Goal: Task Accomplishment & Management: Use online tool/utility

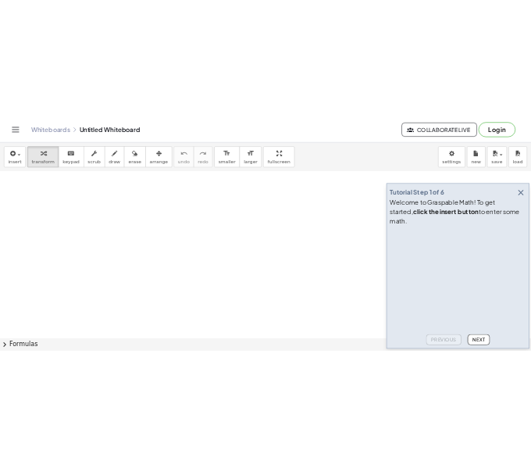
scroll to position [32, 0]
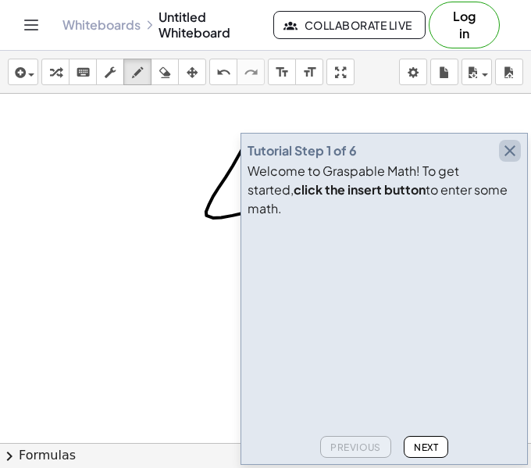
click at [511, 160] on icon "button" at bounding box center [510, 150] width 19 height 19
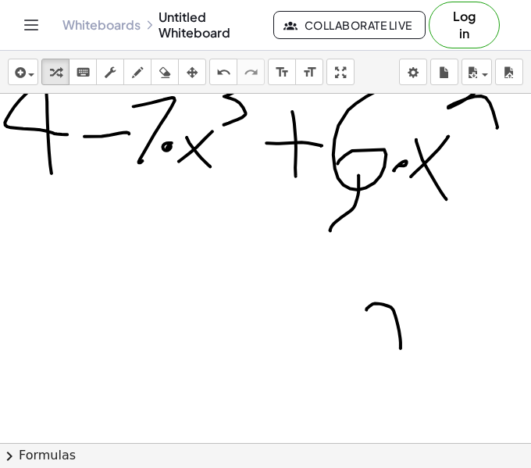
scroll to position [60, 0]
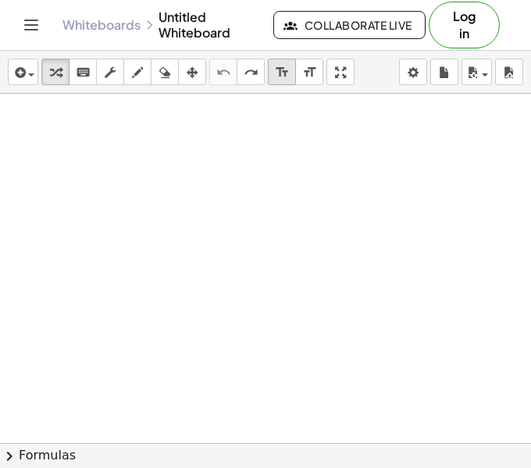
click at [283, 73] on icon "format_size" at bounding box center [282, 72] width 15 height 19
click at [84, 181] on div at bounding box center [265, 383] width 531 height 699
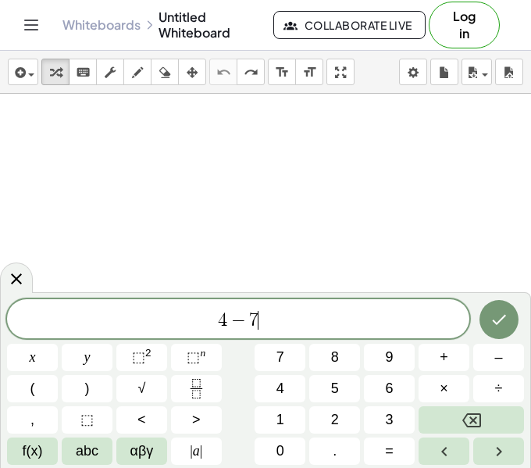
scroll to position [3, 0]
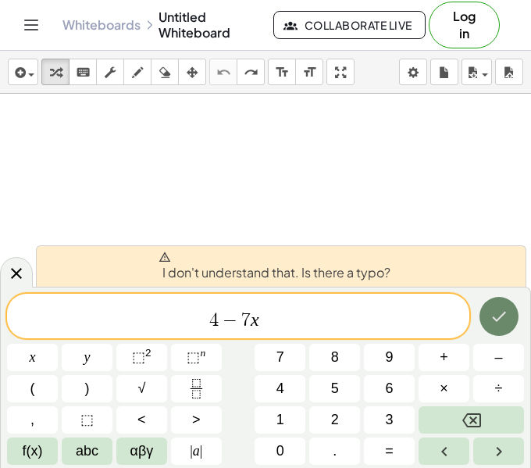
click at [491, 314] on icon "Done" at bounding box center [499, 316] width 19 height 19
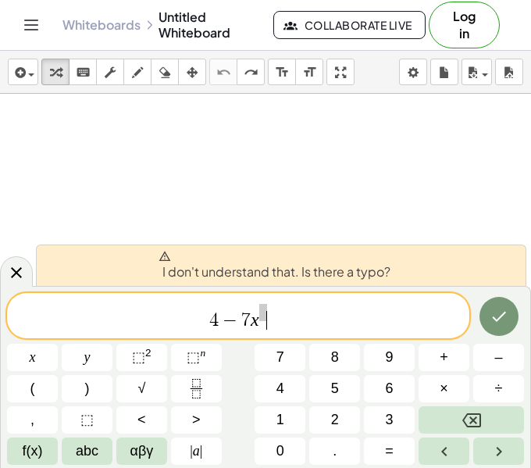
click at [401, 325] on span "4 − 7 x ​" at bounding box center [238, 316] width 463 height 29
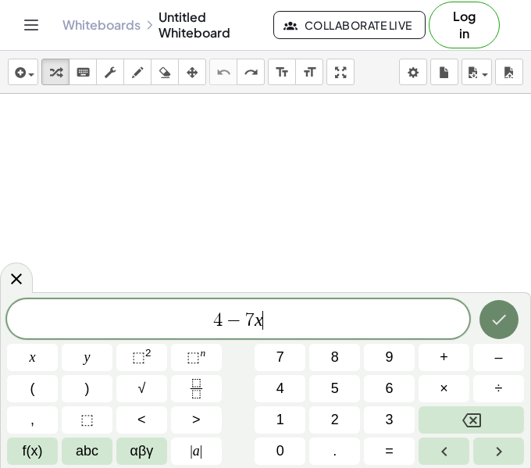
click at [501, 319] on icon "Done" at bounding box center [499, 320] width 14 height 10
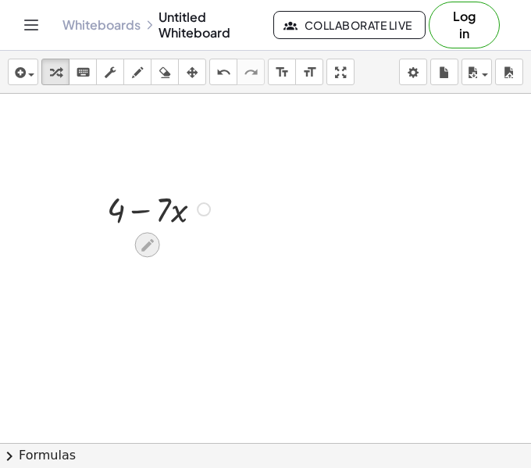
click at [149, 238] on icon at bounding box center [147, 245] width 16 height 16
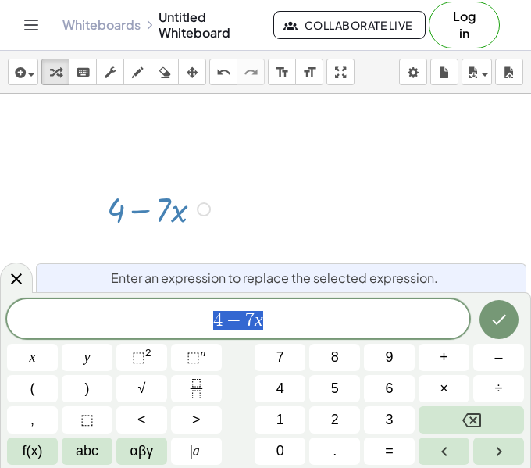
scroll to position [4, 0]
click at [290, 321] on span "4 − 7 x" at bounding box center [238, 320] width 463 height 22
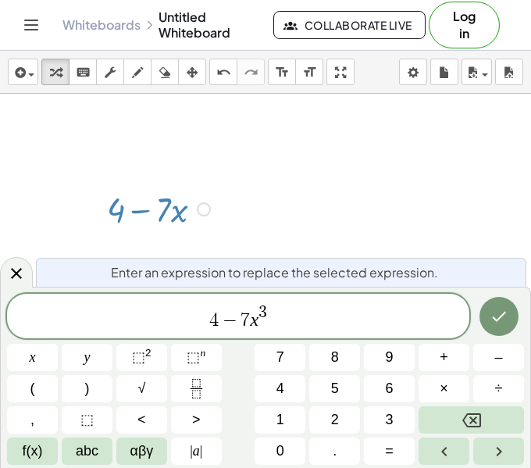
click at [288, 328] on span "4 − 7 x 3 ​" at bounding box center [238, 317] width 463 height 28
click at [291, 327] on span "4 − 7 x 3 + 6 x 2 ​" at bounding box center [238, 317] width 463 height 28
click at [299, 325] on span "4 − 7 x 3 + 6 x 2 ​" at bounding box center [238, 317] width 463 height 28
click at [318, 329] on span "4 − 7 x 3 + 6 x 2 + 3 x 3 ​" at bounding box center [238, 317] width 463 height 28
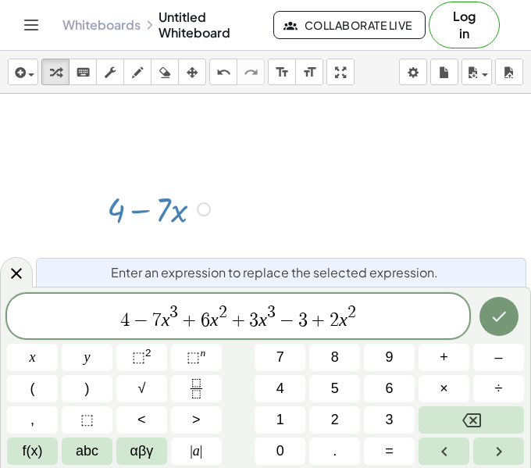
click at [499, 317] on icon "Done" at bounding box center [499, 317] width 14 height 10
click at [506, 320] on icon "Done" at bounding box center [499, 316] width 19 height 19
click at [491, 312] on div at bounding box center [265, 383] width 531 height 699
click at [433, 307] on div "4 − 7 x 3 + 6 x 2 + 3 x 3 − 3 + 2 x 2 ​" at bounding box center [238, 316] width 463 height 45
click at [492, 309] on icon "Done" at bounding box center [499, 316] width 19 height 19
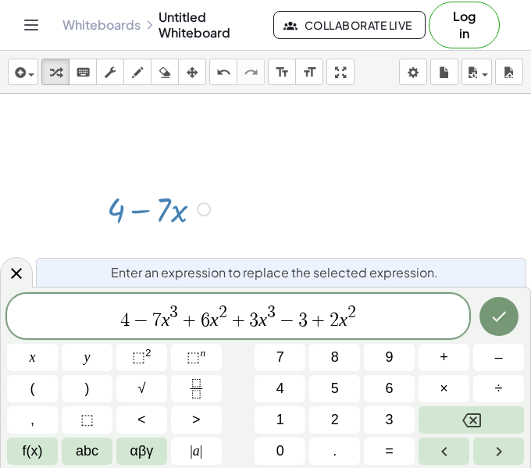
click at [351, 305] on div at bounding box center [265, 383] width 531 height 699
click at [295, 240] on div at bounding box center [265, 383] width 531 height 699
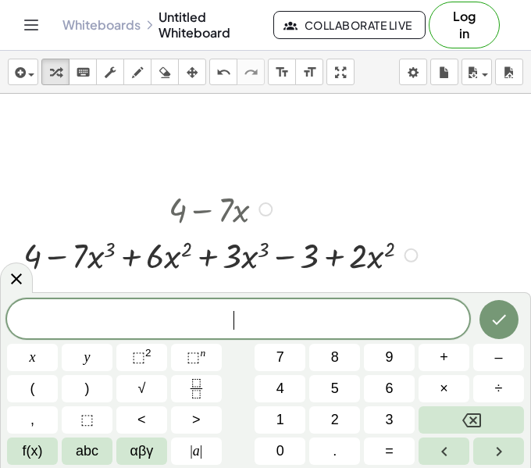
scroll to position [93, 0]
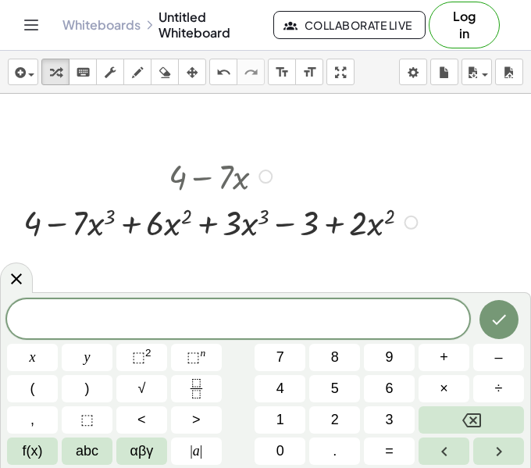
click at [235, 187] on div at bounding box center [223, 175] width 415 height 46
click at [266, 177] on div at bounding box center [266, 177] width 14 height 14
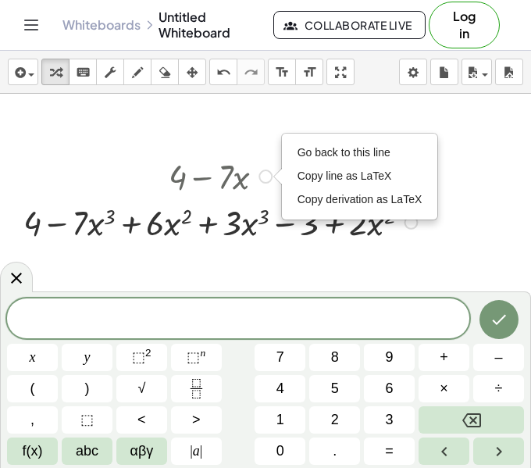
click at [223, 229] on div at bounding box center [223, 221] width 415 height 46
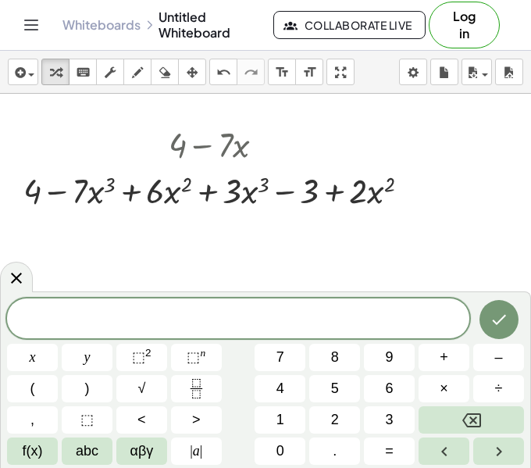
scroll to position [115, 0]
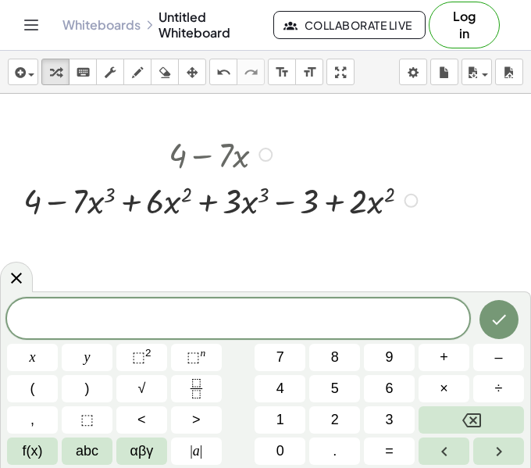
click at [199, 209] on div at bounding box center [223, 200] width 415 height 46
click at [357, 208] on div at bounding box center [223, 200] width 415 height 46
click at [338, 209] on div at bounding box center [223, 200] width 415 height 46
click at [73, 204] on div at bounding box center [223, 200] width 415 height 46
click at [16, 284] on icon at bounding box center [16, 278] width 19 height 19
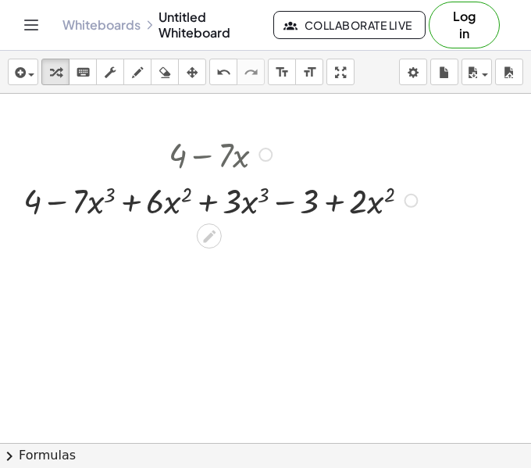
click at [66, 202] on div at bounding box center [223, 200] width 415 height 46
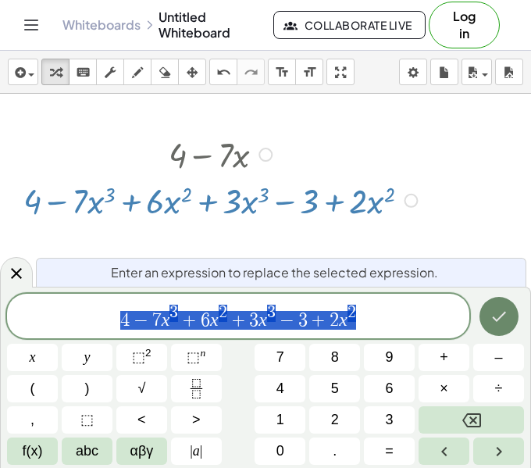
click at [505, 324] on icon "Done" at bounding box center [499, 316] width 19 height 19
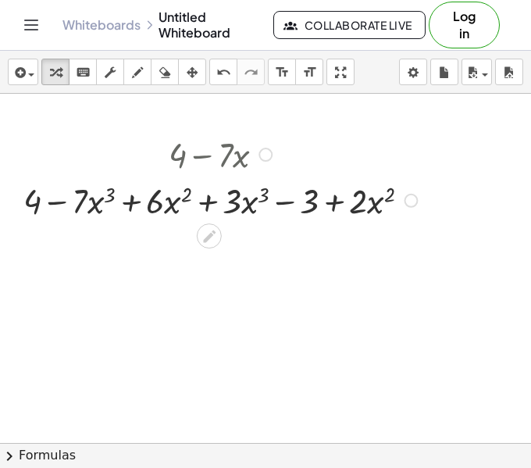
click at [410, 202] on div at bounding box center [411, 201] width 14 height 14
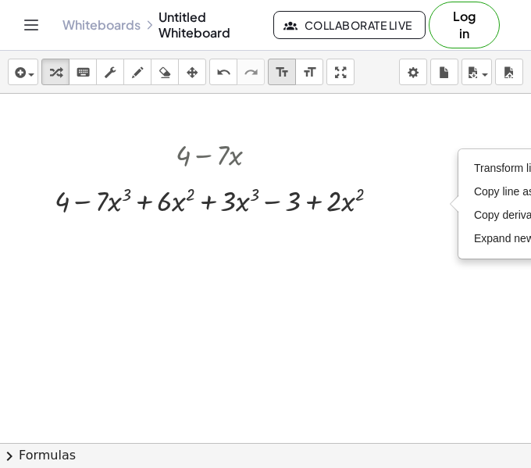
click at [289, 73] on div "format_size" at bounding box center [282, 72] width 20 height 19
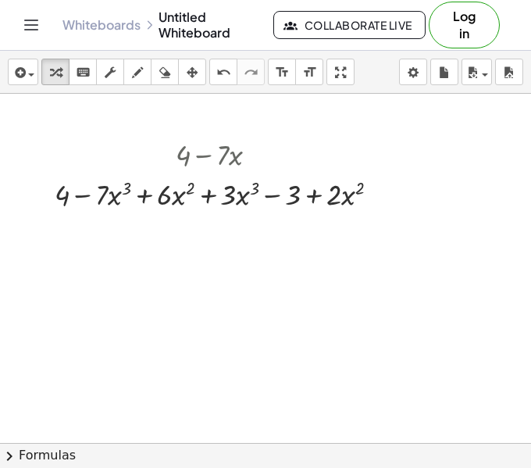
click at [55, 220] on div at bounding box center [265, 328] width 531 height 699
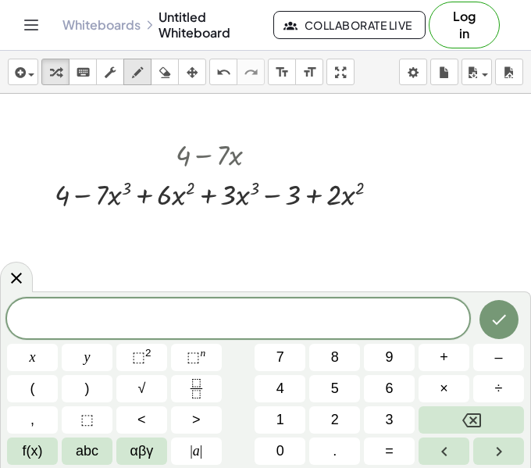
click at [145, 75] on div "button" at bounding box center [137, 72] width 20 height 19
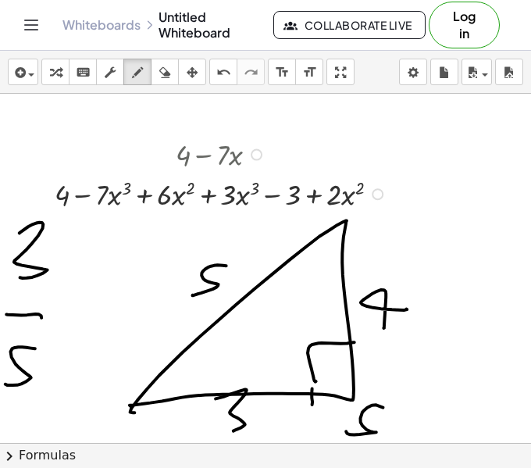
click at [6, 77] on div "insert select one: Math Expression Function Text Youtube Video Graphing Geometr…" at bounding box center [265, 72] width 531 height 43
click at [9, 76] on button "insert" at bounding box center [23, 72] width 30 height 27
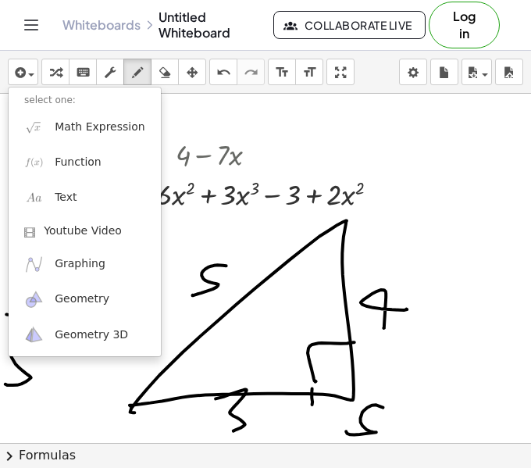
click at [35, 36] on button "Toggle navigation" at bounding box center [31, 25] width 25 height 25
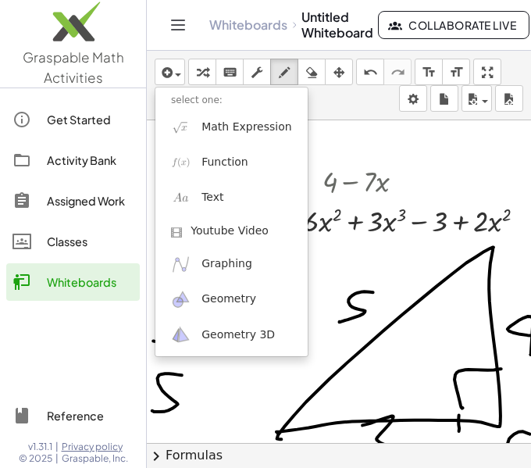
click at [314, 152] on div at bounding box center [339, 327] width 384 height 645
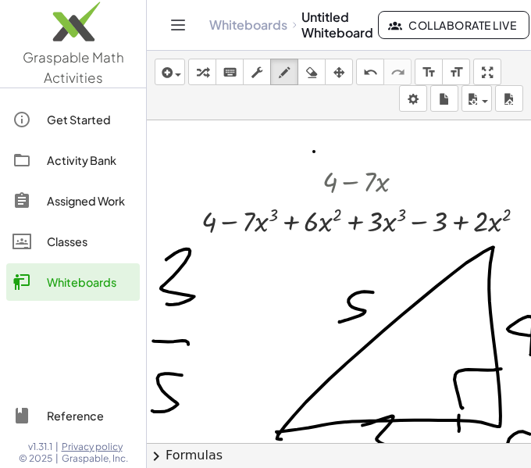
click at [359, 151] on div at bounding box center [339, 327] width 384 height 645
click at [167, 34] on div "Whiteboards Untitled Whiteboard Collaborate Live Log in" at bounding box center [339, 25] width 347 height 50
click at [170, 27] on icon "Toggle navigation" at bounding box center [178, 25] width 19 height 19
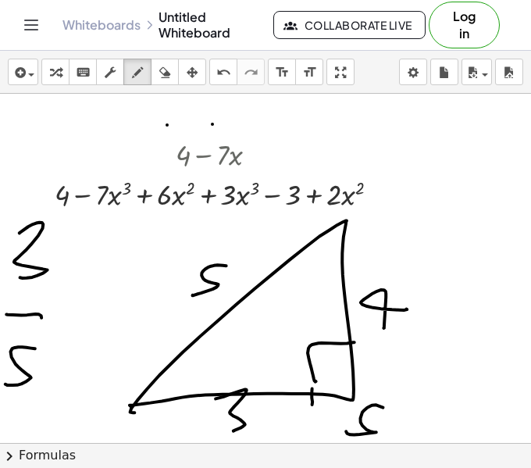
click at [129, 31] on link "Whiteboards" at bounding box center [102, 25] width 78 height 16
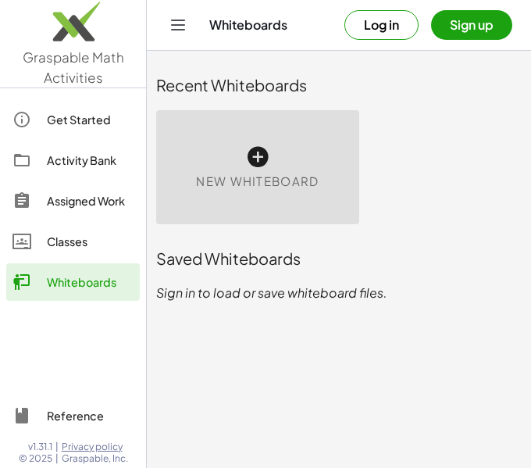
click at [295, 122] on div "New Whiteboard" at bounding box center [257, 167] width 203 height 114
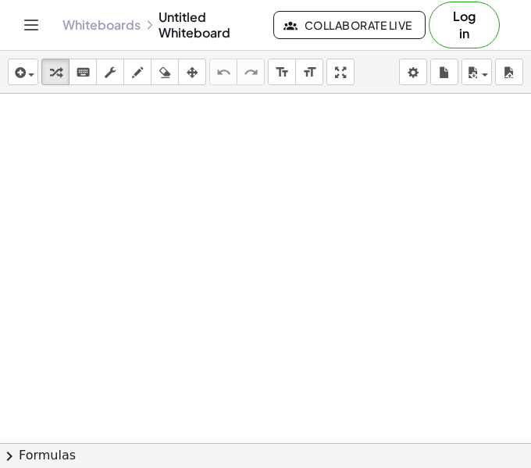
click at [23, 449] on button "chevron_right Formulas" at bounding box center [265, 455] width 531 height 25
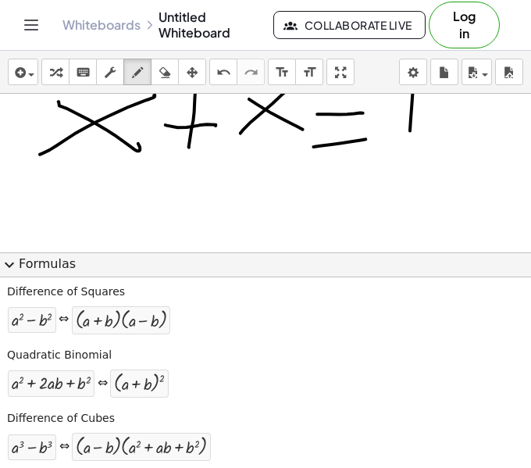
scroll to position [30, 0]
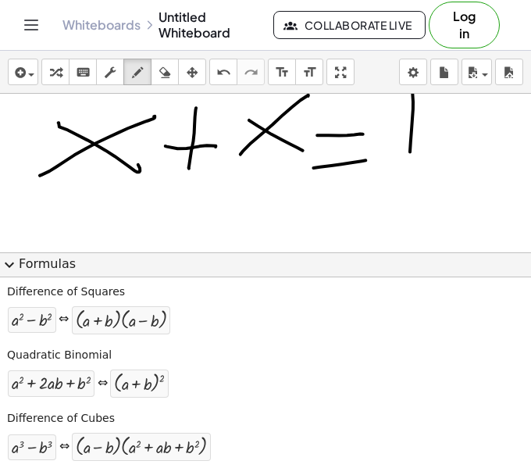
click at [115, 27] on link "Whiteboards" at bounding box center [102, 25] width 78 height 16
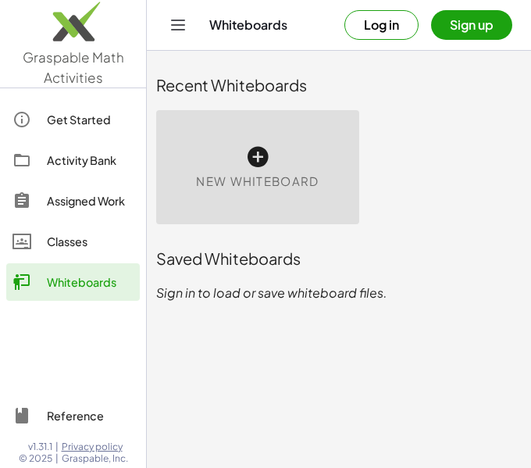
click at [204, 102] on div "Recent Whiteboards" at bounding box center [339, 85] width 366 height 50
click at [206, 159] on div "New Whiteboard" at bounding box center [257, 167] width 203 height 114
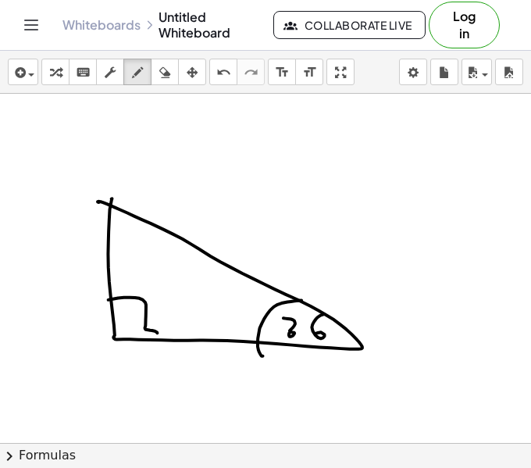
click at [323, 304] on div at bounding box center [265, 443] width 531 height 699
click at [280, 68] on icon "format_size" at bounding box center [282, 72] width 15 height 19
click at [284, 324] on div at bounding box center [265, 443] width 531 height 699
click at [129, 84] on button "draw" at bounding box center [137, 72] width 28 height 27
drag, startPoint x: 278, startPoint y: 322, endPoint x: 279, endPoint y: 333, distance: 11.0
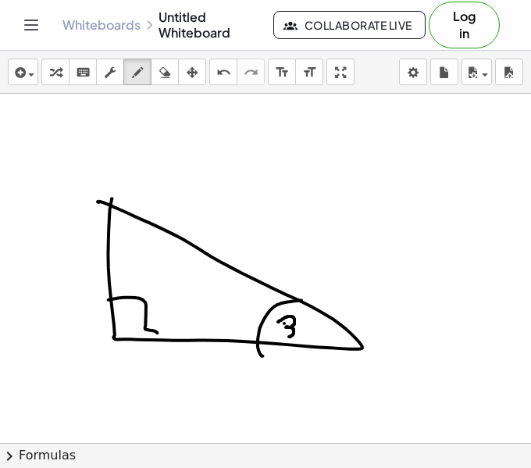
click at [279, 333] on div at bounding box center [265, 443] width 531 height 699
drag, startPoint x: 309, startPoint y: 317, endPoint x: 299, endPoint y: 331, distance: 16.3
click at [299, 331] on div at bounding box center [265, 443] width 531 height 699
click at [129, 77] on div "button" at bounding box center [137, 72] width 20 height 19
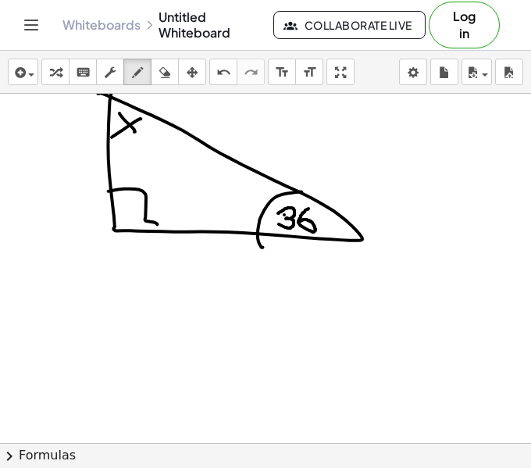
scroll to position [111, 0]
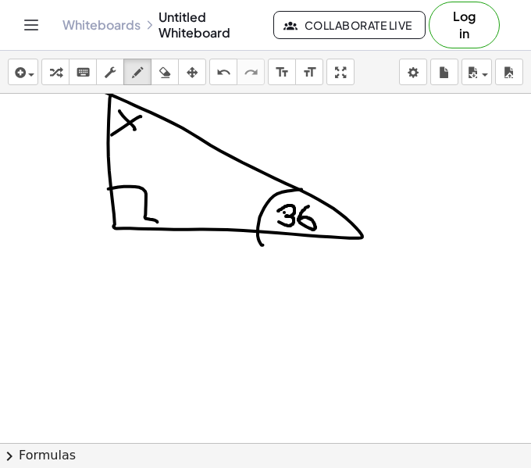
click at [32, 453] on button "chevron_right Formulas" at bounding box center [265, 455] width 531 height 25
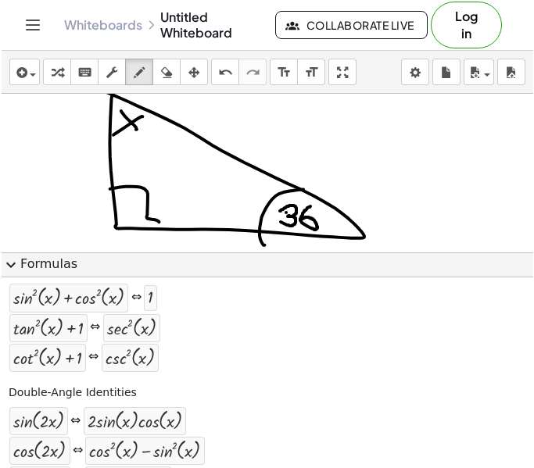
scroll to position [645, 0]
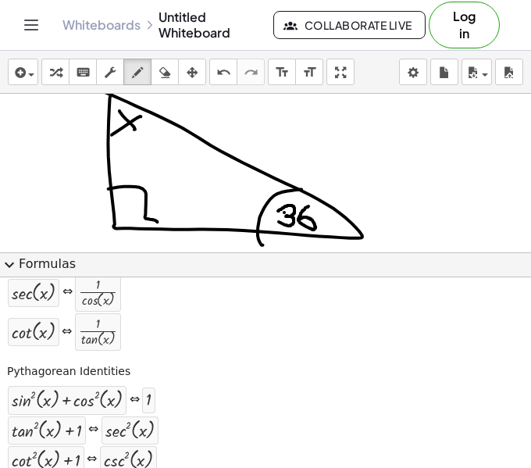
click at [23, 265] on button "expand_more Formulas" at bounding box center [265, 264] width 531 height 25
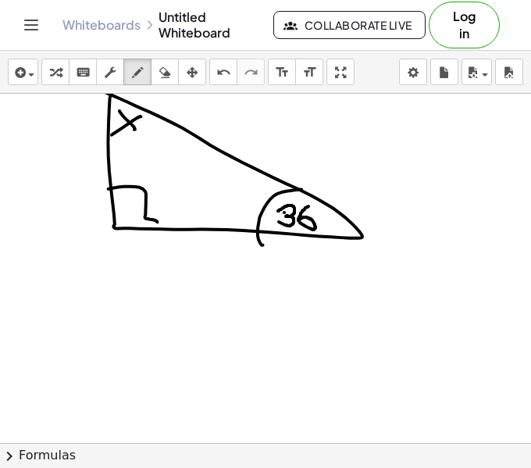
click at [144, 30] on icon at bounding box center [150, 25] width 13 height 12
click at [125, 23] on link "Whiteboards" at bounding box center [102, 25] width 78 height 16
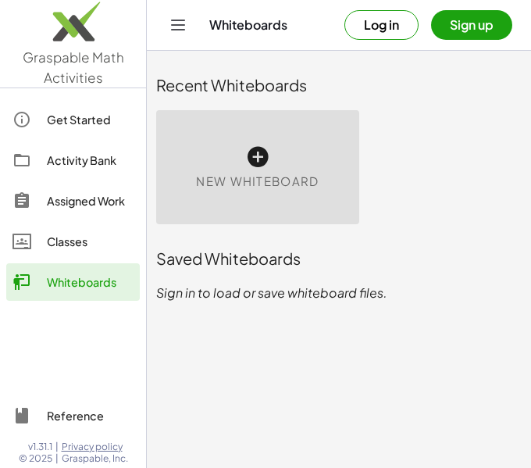
click at [202, 142] on div "New Whiteboard" at bounding box center [257, 167] width 203 height 114
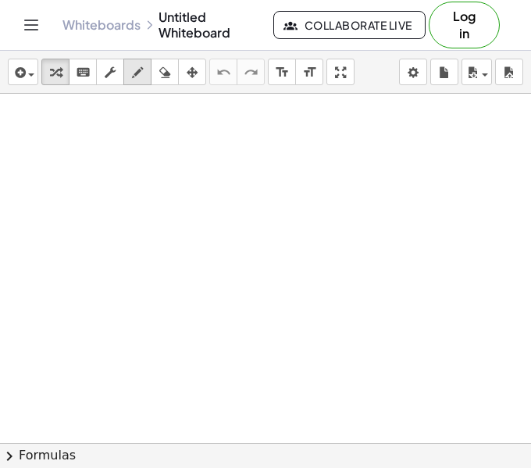
click at [140, 74] on icon "button" at bounding box center [137, 72] width 11 height 19
click at [276, 74] on icon "format_size" at bounding box center [282, 72] width 15 height 19
click at [96, 156] on div at bounding box center [265, 443] width 531 height 699
click at [276, 77] on icon "format_size" at bounding box center [282, 72] width 15 height 19
click at [61, 176] on div at bounding box center [265, 443] width 531 height 699
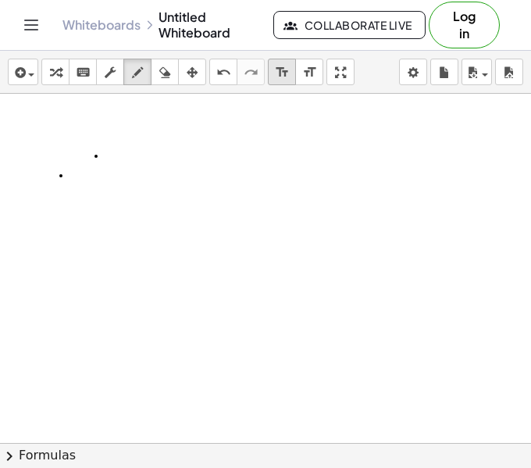
click at [276, 71] on icon "format_size" at bounding box center [282, 72] width 15 height 19
click at [301, 72] on div "format_size" at bounding box center [309, 72] width 20 height 19
click at [126, 158] on div at bounding box center [265, 443] width 531 height 699
click at [531, 159] on html "Graspable Math Activities Get Started Activity Bank Assigned Work Classes White…" at bounding box center [265, 234] width 531 height 468
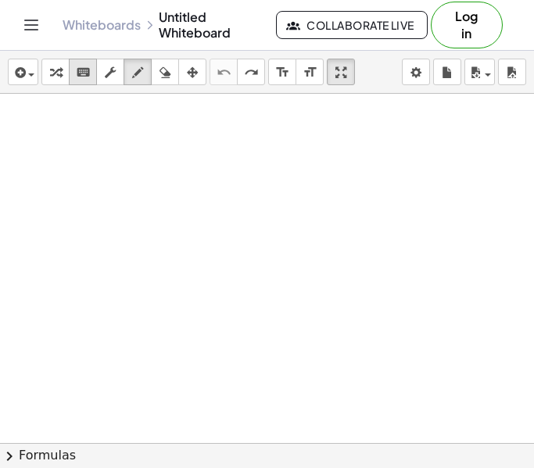
click at [81, 66] on icon "keyboard" at bounding box center [83, 72] width 15 height 19
click at [93, 206] on div at bounding box center [267, 443] width 534 height 699
click at [282, 70] on icon "format_size" at bounding box center [282, 72] width 15 height 19
click at [302, 70] on icon "format_size" at bounding box center [309, 72] width 15 height 19
click at [48, 80] on div "button" at bounding box center [55, 72] width 20 height 19
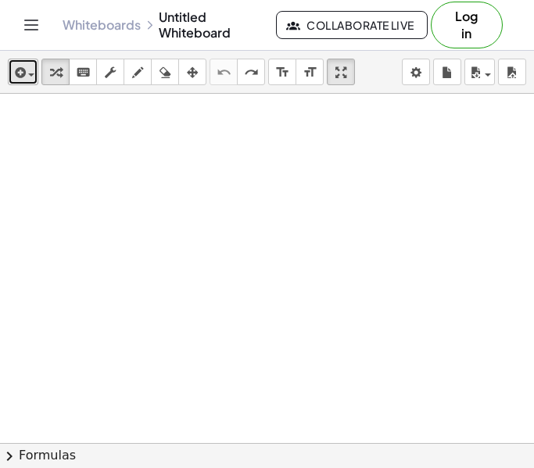
click at [16, 73] on icon "button" at bounding box center [19, 72] width 14 height 19
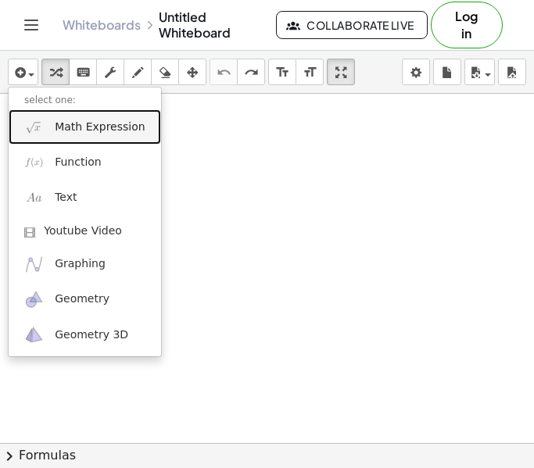
click at [67, 137] on link "Math Expression" at bounding box center [85, 126] width 152 height 35
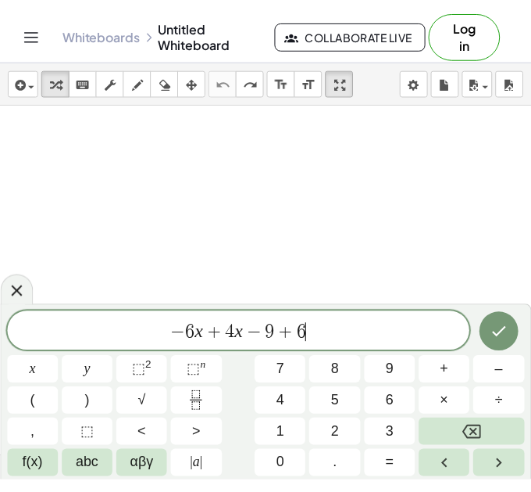
scroll to position [9, 0]
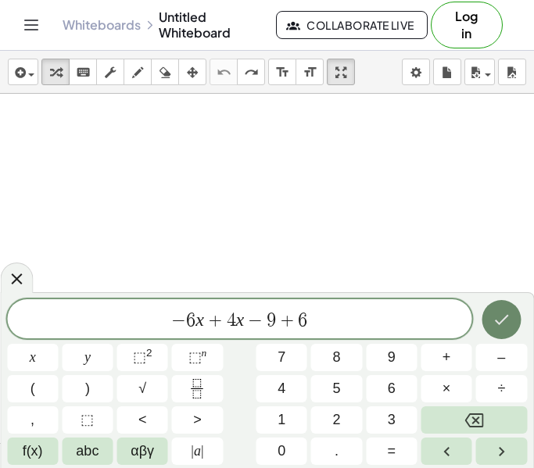
click at [506, 326] on icon "Done" at bounding box center [501, 319] width 19 height 19
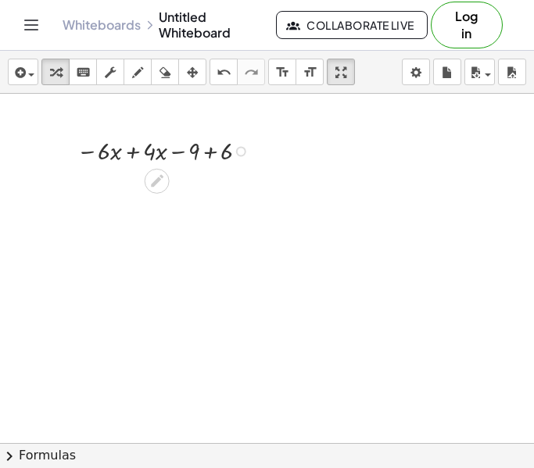
click at [170, 202] on div at bounding box center [267, 443] width 534 height 699
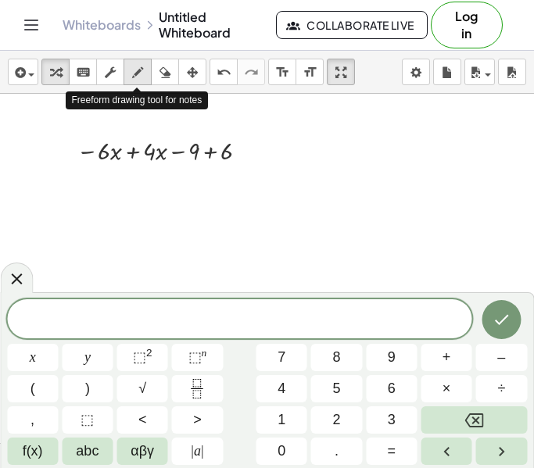
click at [138, 71] on icon "button" at bounding box center [137, 72] width 11 height 19
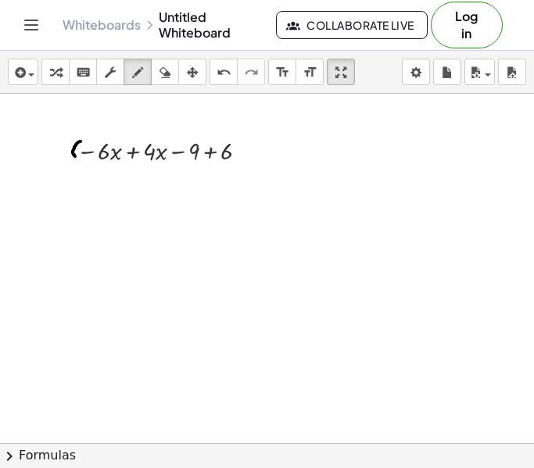
drag, startPoint x: 80, startPoint y: 141, endPoint x: 80, endPoint y: 159, distance: 17.2
click at [80, 159] on div at bounding box center [267, 443] width 534 height 699
drag, startPoint x: 164, startPoint y: 160, endPoint x: 162, endPoint y: 138, distance: 22.0
click at [162, 138] on div at bounding box center [267, 443] width 534 height 699
drag, startPoint x: 85, startPoint y: 138, endPoint x: 88, endPoint y: 163, distance: 25.1
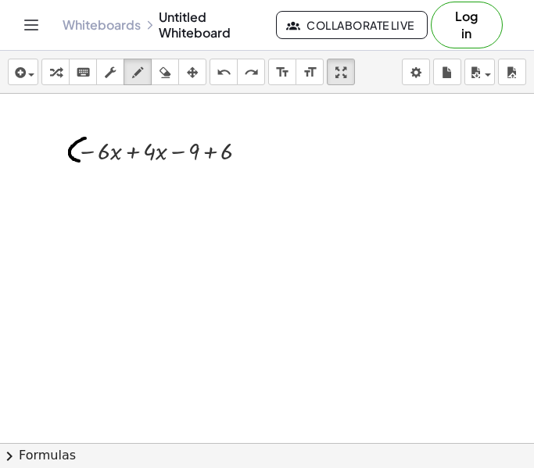
click at [88, 163] on div at bounding box center [267, 443] width 534 height 699
drag, startPoint x: 167, startPoint y: 166, endPoint x: 168, endPoint y: 143, distance: 22.7
click at [168, 143] on div at bounding box center [267, 443] width 534 height 699
drag, startPoint x: 91, startPoint y: 181, endPoint x: 106, endPoint y: 181, distance: 14.9
click at [106, 181] on div at bounding box center [267, 443] width 534 height 699
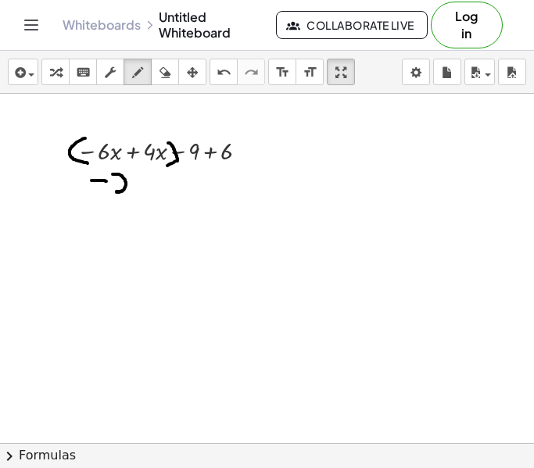
drag, startPoint x: 113, startPoint y: 174, endPoint x: 123, endPoint y: 191, distance: 20.4
click at [123, 191] on div at bounding box center [267, 443] width 534 height 699
click at [26, 73] on span "button" at bounding box center [27, 74] width 3 height 11
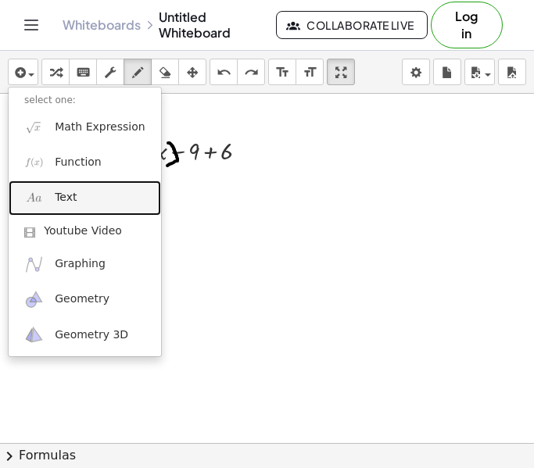
click at [57, 195] on span "Text" at bounding box center [66, 198] width 22 height 16
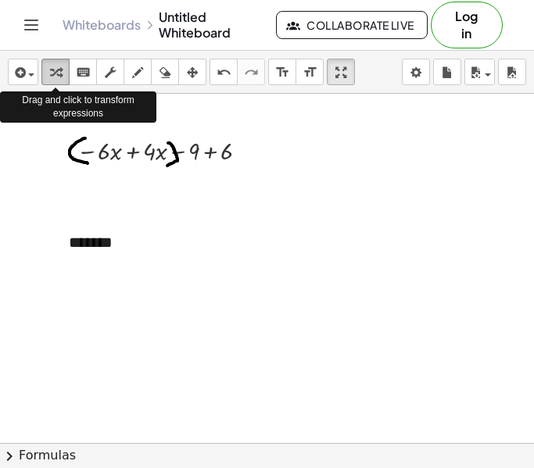
click at [50, 68] on icon "button" at bounding box center [55, 72] width 11 height 19
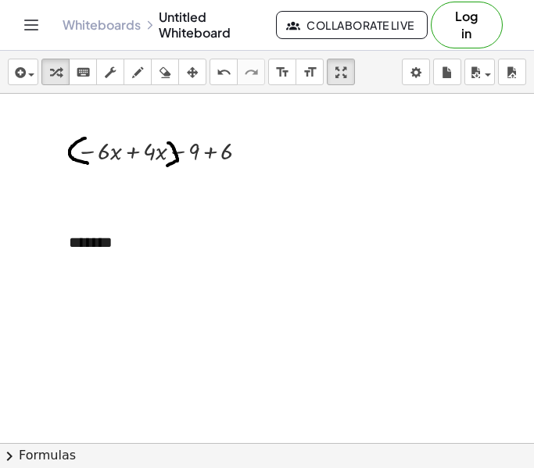
click at [354, 166] on div at bounding box center [267, 443] width 534 height 699
click at [80, 38] on div "Whiteboards Untitled Whiteboard" at bounding box center [169, 24] width 213 height 31
click at [126, 70] on button "draw" at bounding box center [137, 72] width 28 height 27
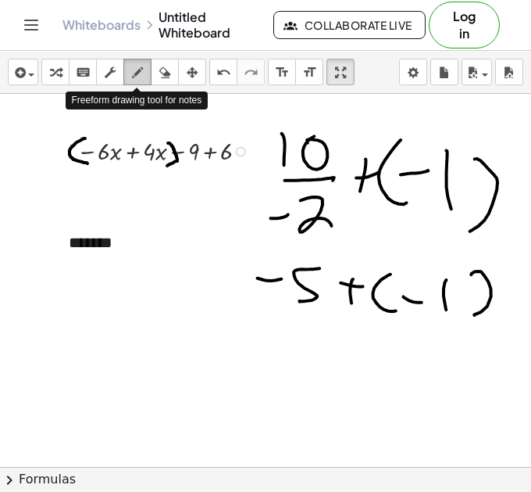
click at [138, 23] on link "Whiteboards" at bounding box center [102, 25] width 78 height 16
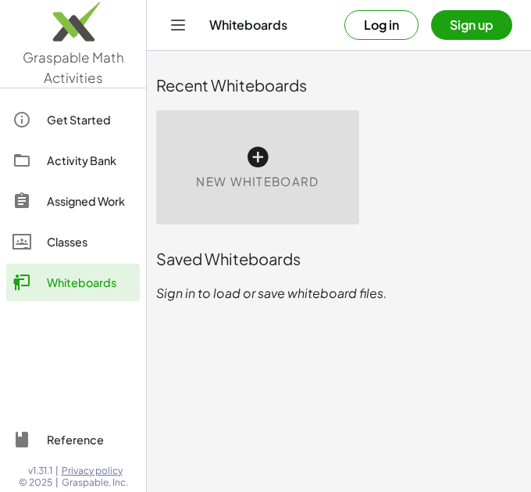
click at [276, 128] on div "New Whiteboard" at bounding box center [257, 167] width 203 height 114
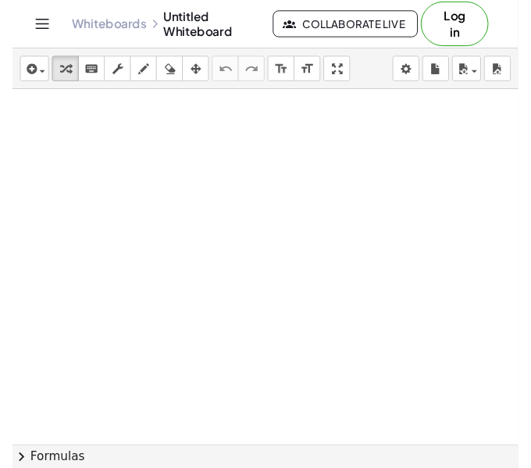
scroll to position [30, 0]
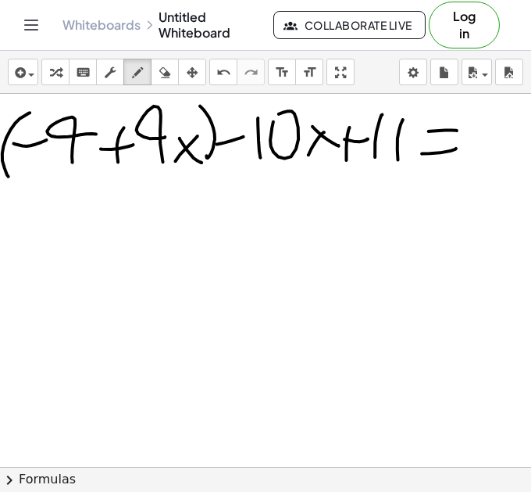
click at [174, 88] on div "insert select one: Math Expression Function Text Youtube Video Graphing Geometr…" at bounding box center [265, 72] width 531 height 43
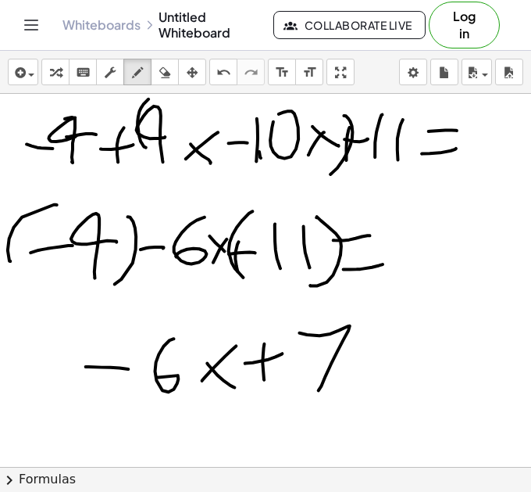
click at [70, 29] on link "Whiteboards" at bounding box center [102, 25] width 78 height 16
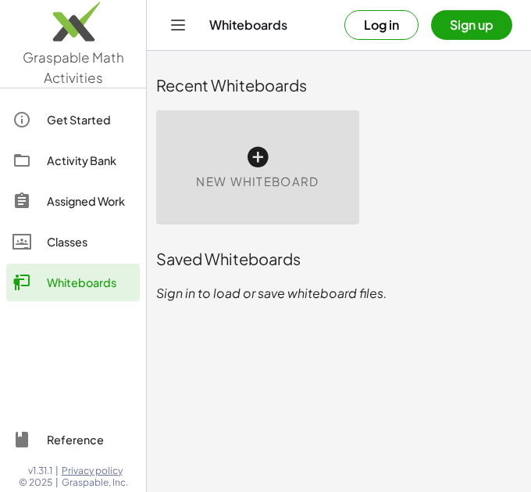
click at [283, 170] on div "New Whiteboard" at bounding box center [257, 167] width 203 height 114
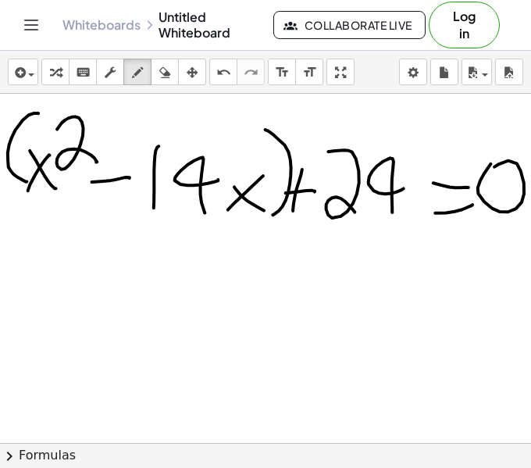
click at [35, 57] on div "insert select one: Math Expression Function Text Youtube Video Graphing Geometr…" at bounding box center [265, 72] width 531 height 43
click at [30, 60] on button "insert" at bounding box center [23, 72] width 30 height 27
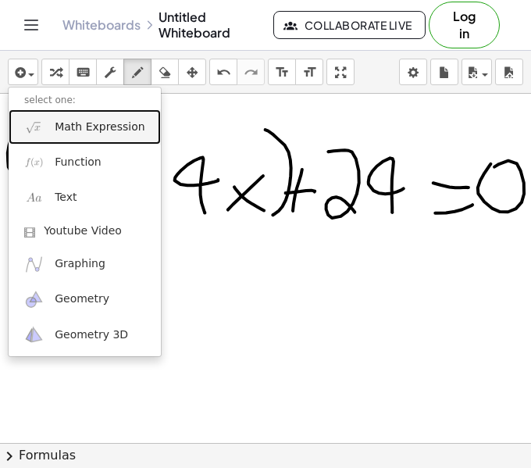
click at [53, 132] on link "Math Expression" at bounding box center [85, 126] width 152 height 35
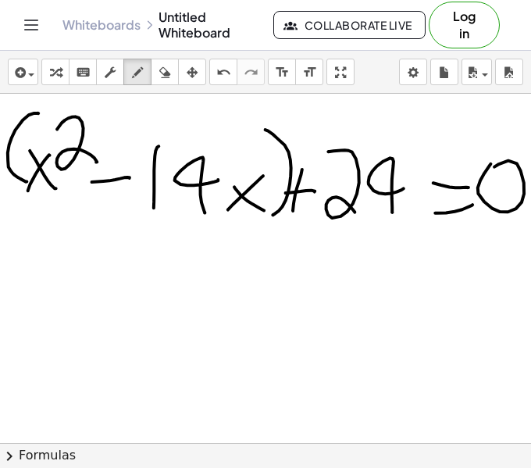
click at [40, 451] on button "chevron_right Formulas" at bounding box center [265, 455] width 531 height 25
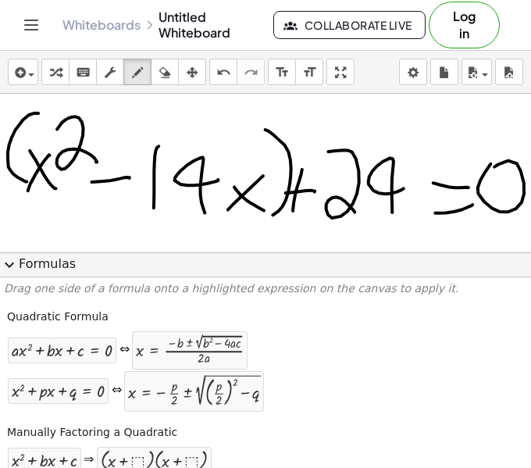
click at [14, 266] on span "expand_more" at bounding box center [9, 265] width 19 height 19
